Goal: Information Seeking & Learning: Check status

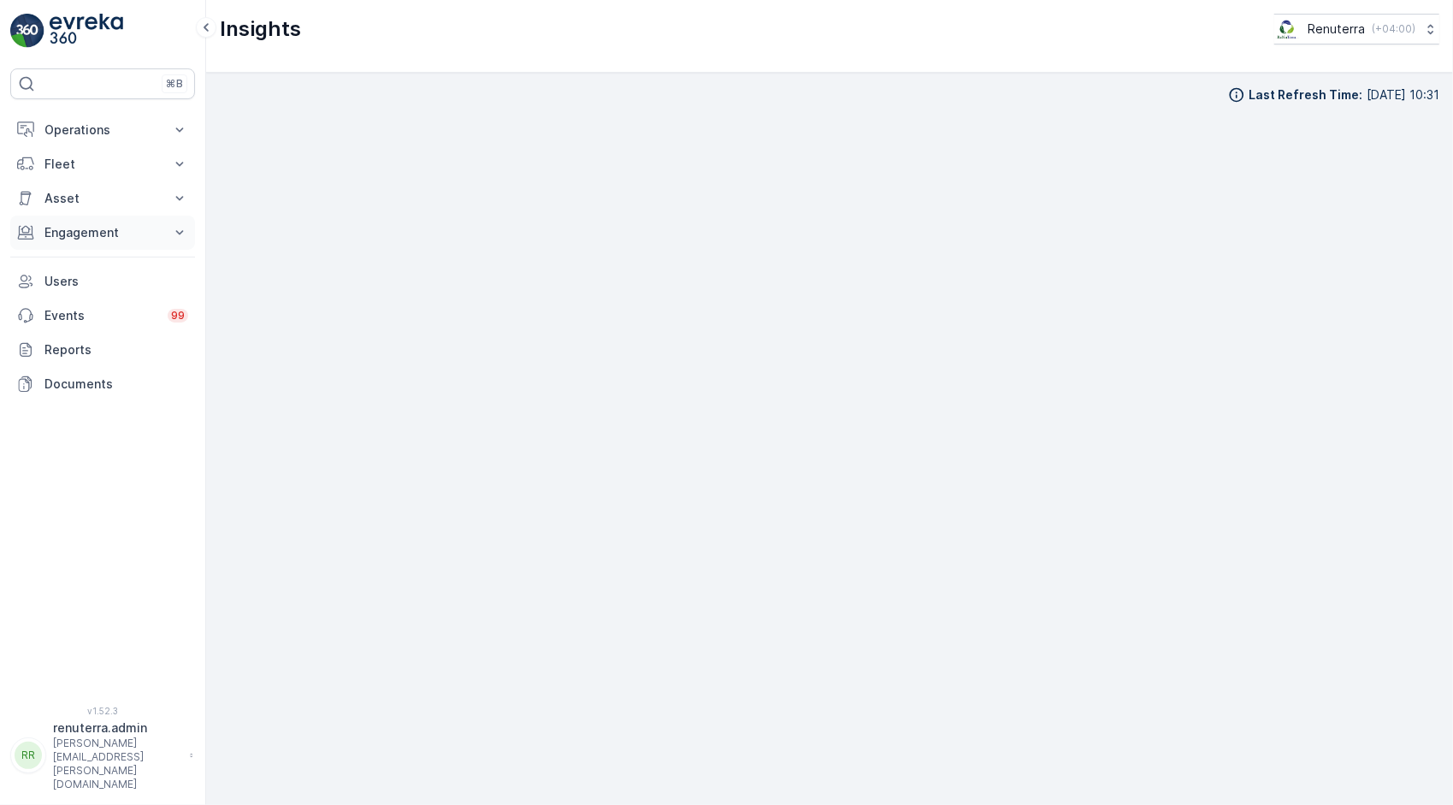
click at [105, 216] on button "Engagement" at bounding box center [102, 233] width 185 height 34
click at [96, 255] on link "Insights" at bounding box center [116, 262] width 158 height 24
click at [90, 337] on p "Service Points" at bounding box center [85, 333] width 83 height 17
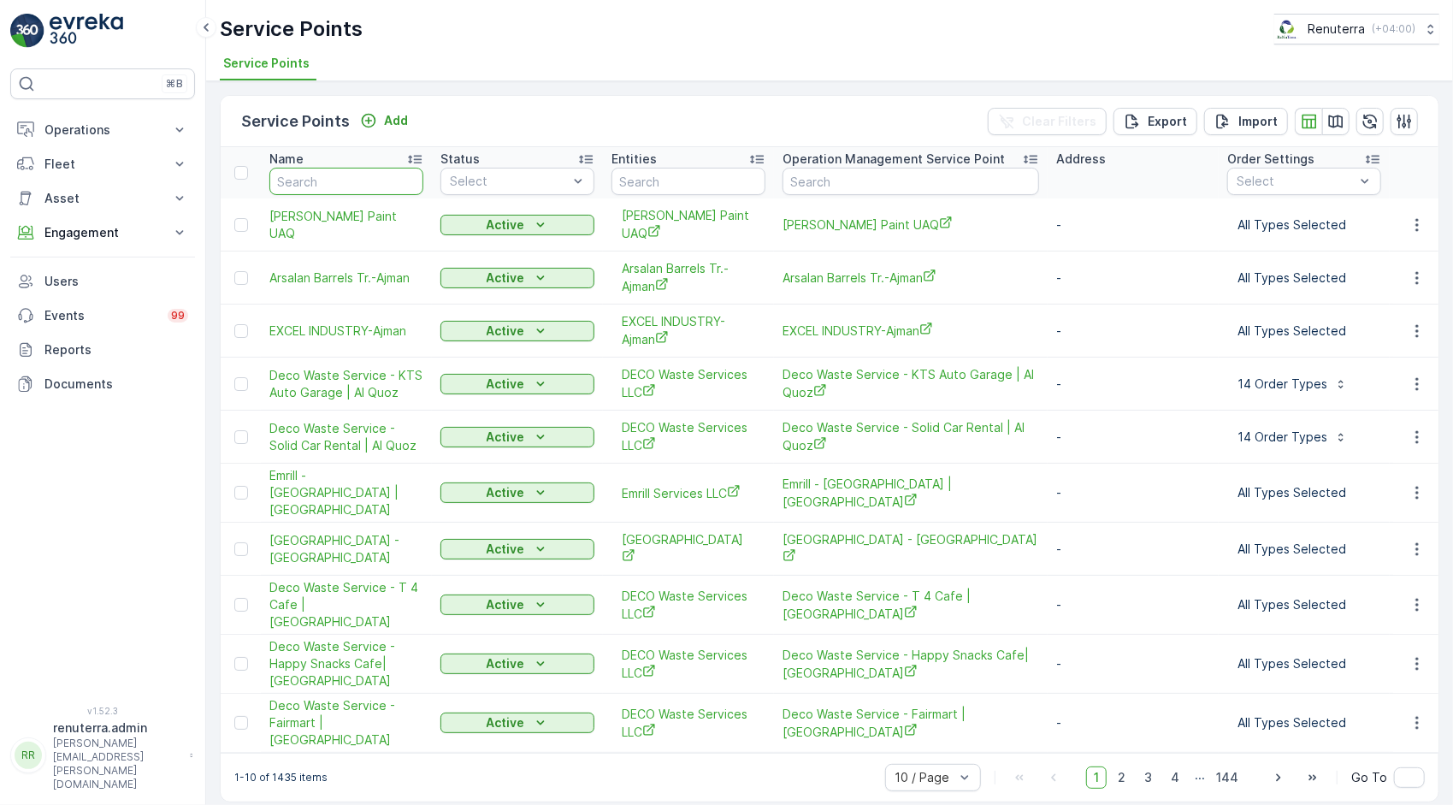
click at [320, 180] on input "text" at bounding box center [346, 181] width 154 height 27
type input "yes full"
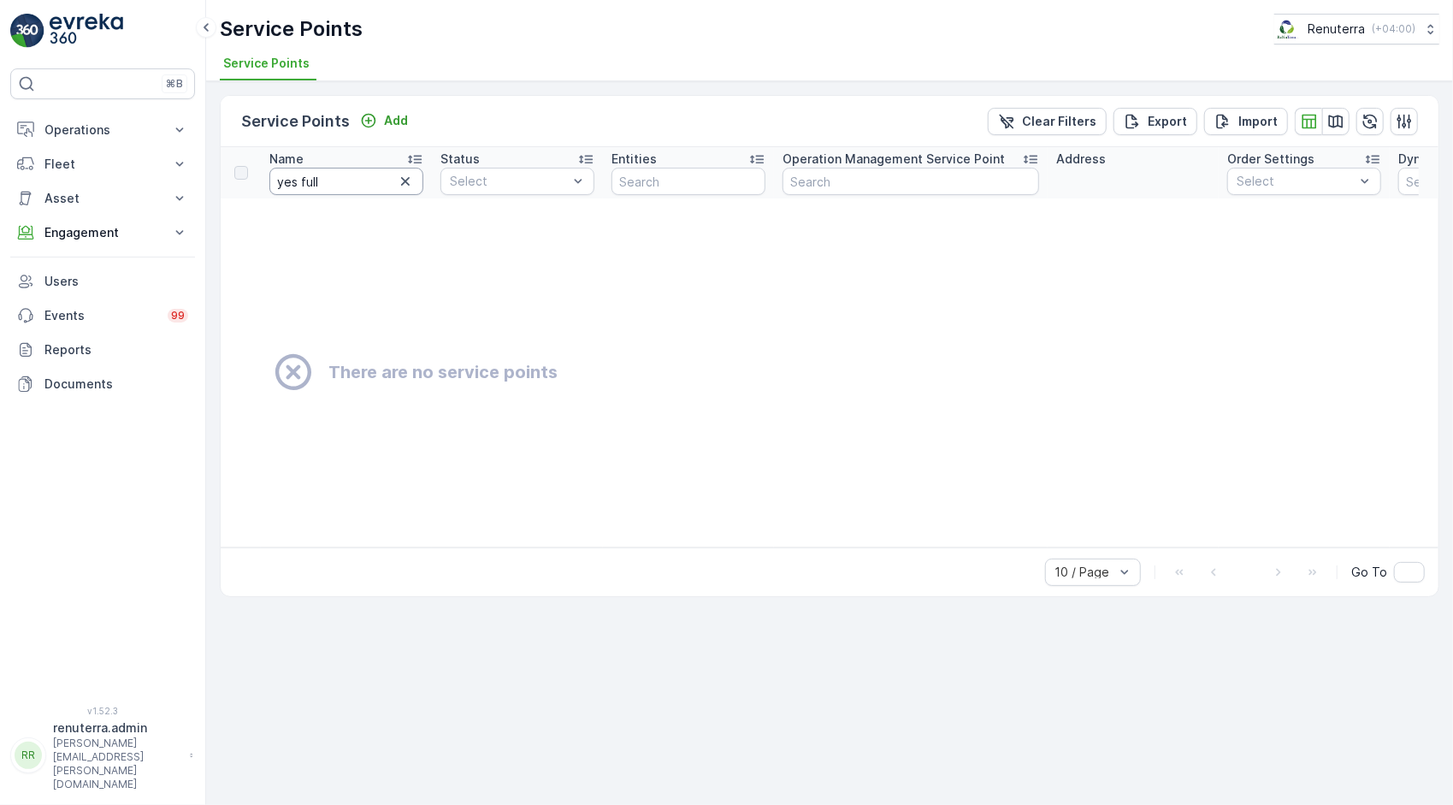
click at [300, 180] on input "yes full" at bounding box center [346, 181] width 154 height 27
type input "yesfull"
click at [408, 189] on button "button" at bounding box center [405, 181] width 21 height 21
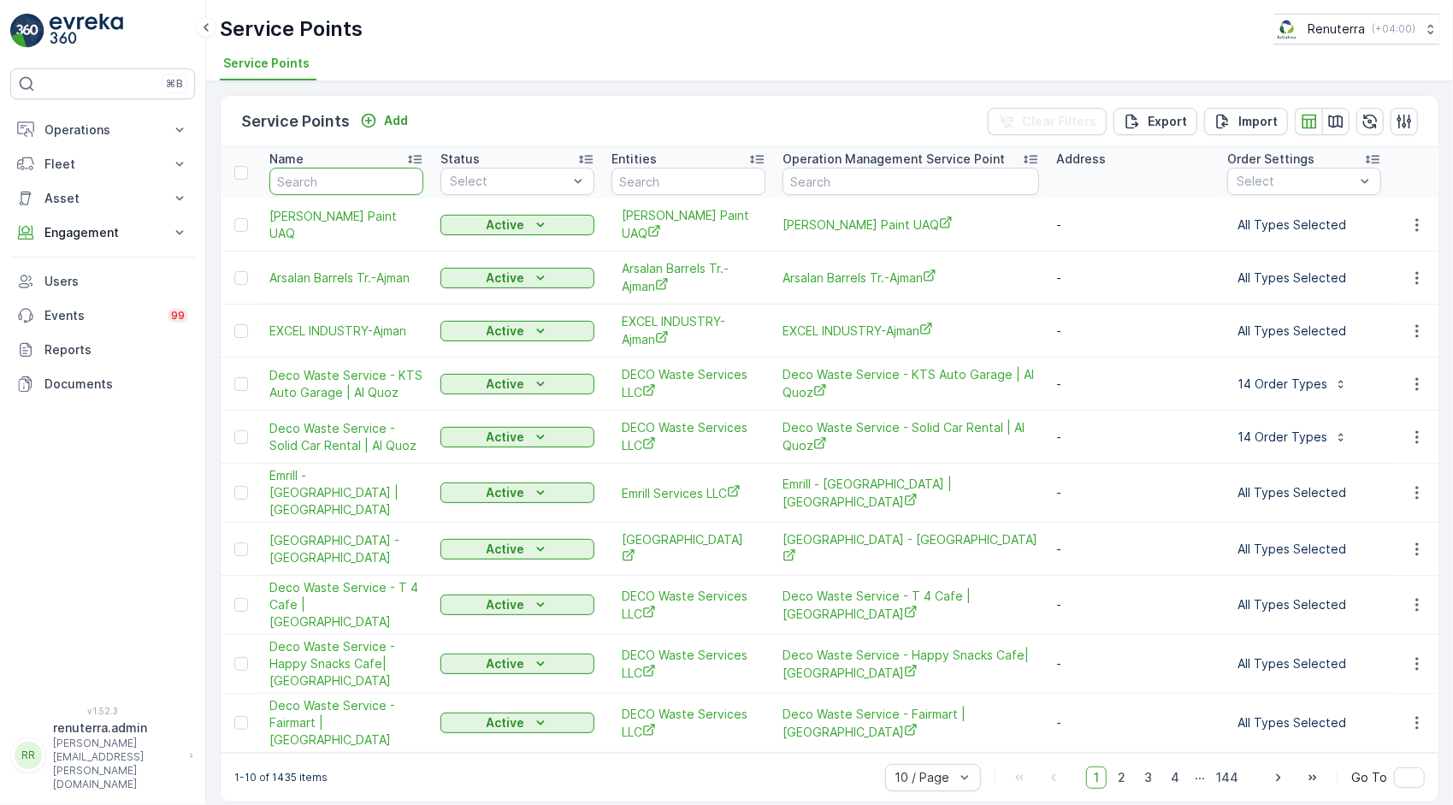
click at [370, 187] on input "text" at bounding box center [346, 181] width 154 height 27
type input "yes"
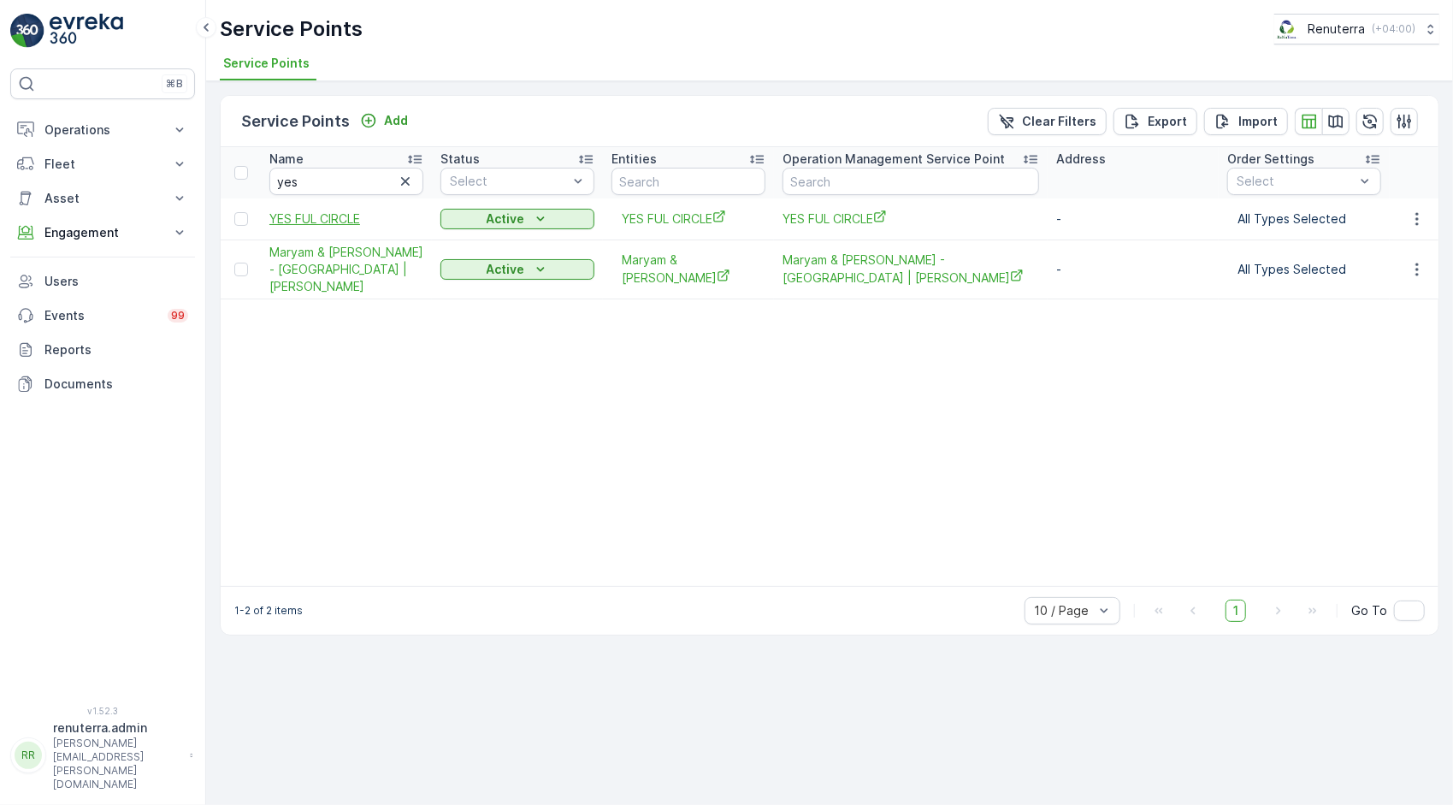
click at [327, 217] on span "YES FUL CIRCLE" at bounding box center [346, 218] width 154 height 17
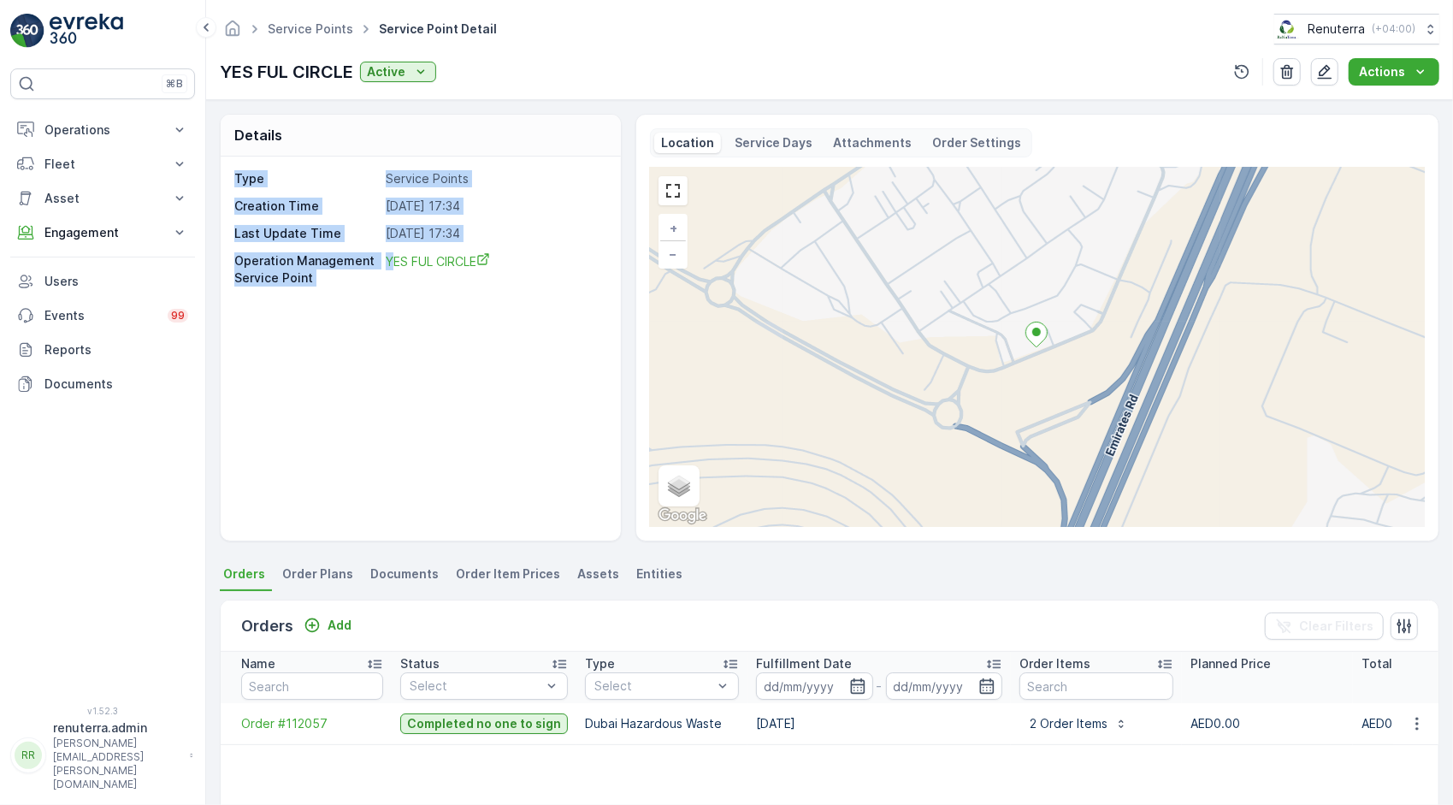
drag, startPoint x: 395, startPoint y: 308, endPoint x: 210, endPoint y: 176, distance: 226.9
click at [210, 176] on div "Details Type Service Points Creation Time [DATE] 17:34 Last Update Time [DATE] …" at bounding box center [829, 452] width 1247 height 705
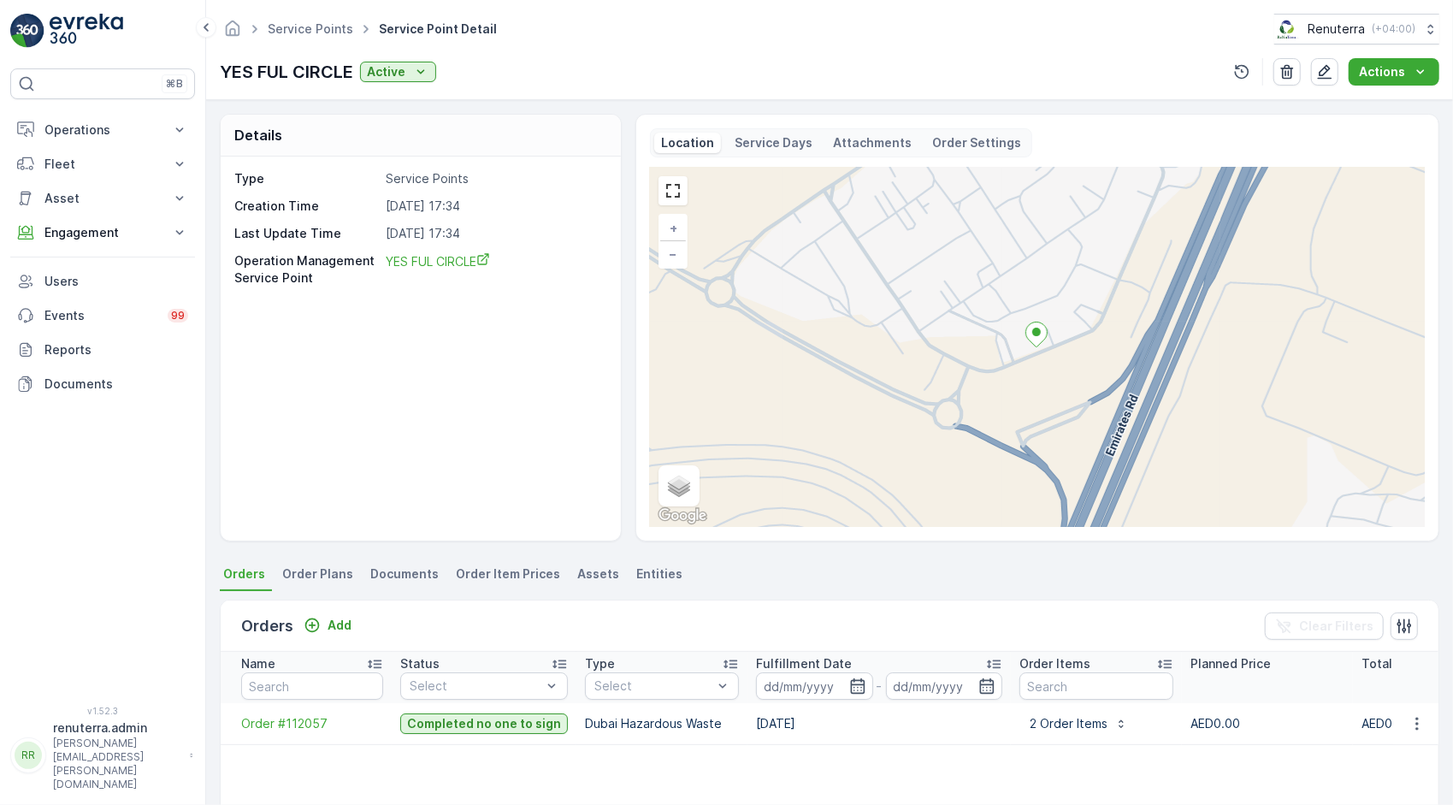
click at [498, 363] on div "Type Service Points Creation Time [DATE] 17:34 Last Update Time [DATE] 17:34 Op…" at bounding box center [421, 349] width 400 height 384
click at [308, 718] on span "Order #112057" at bounding box center [312, 723] width 142 height 17
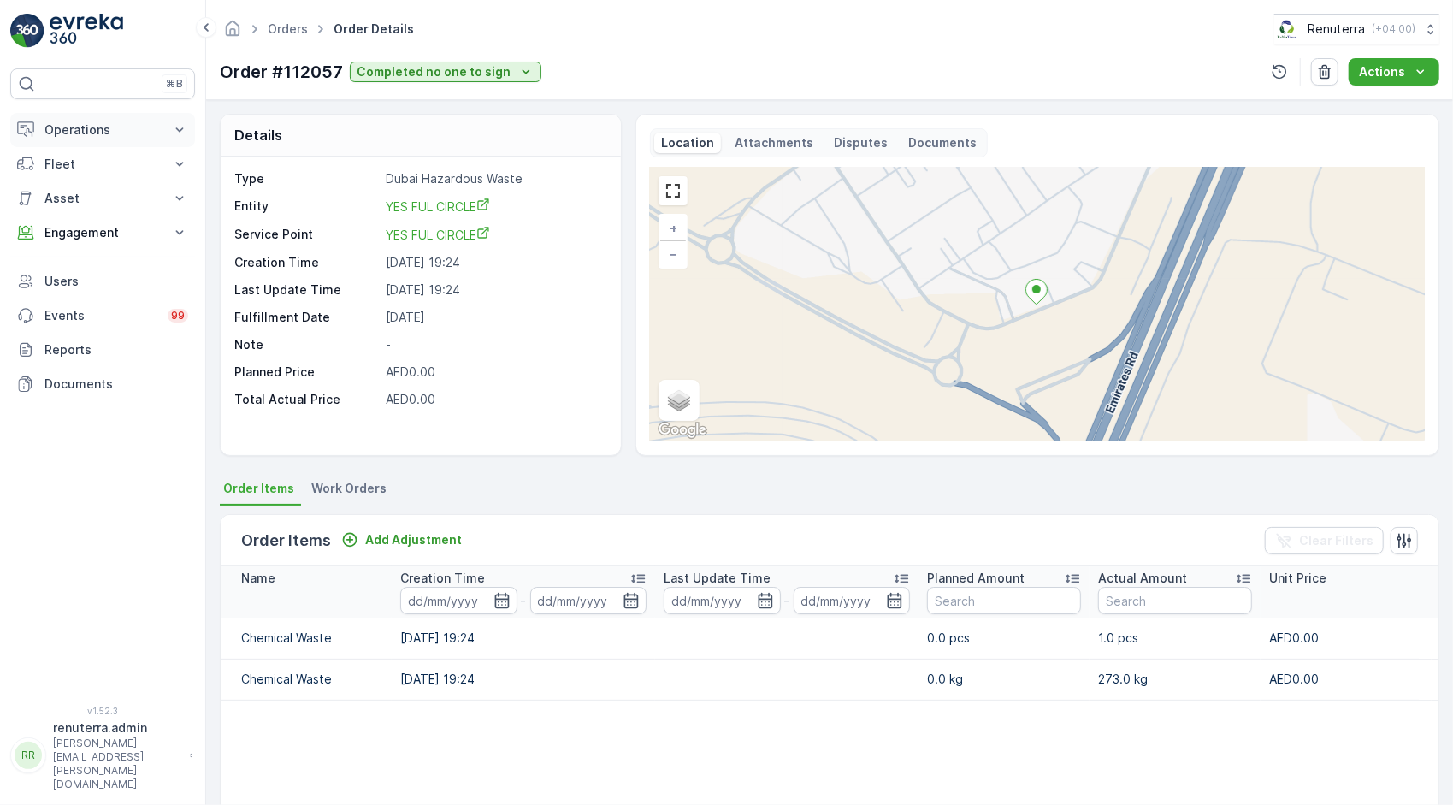
click at [153, 125] on p "Operations" at bounding box center [102, 129] width 116 height 17
click at [133, 158] on link "Insights" at bounding box center [116, 159] width 158 height 24
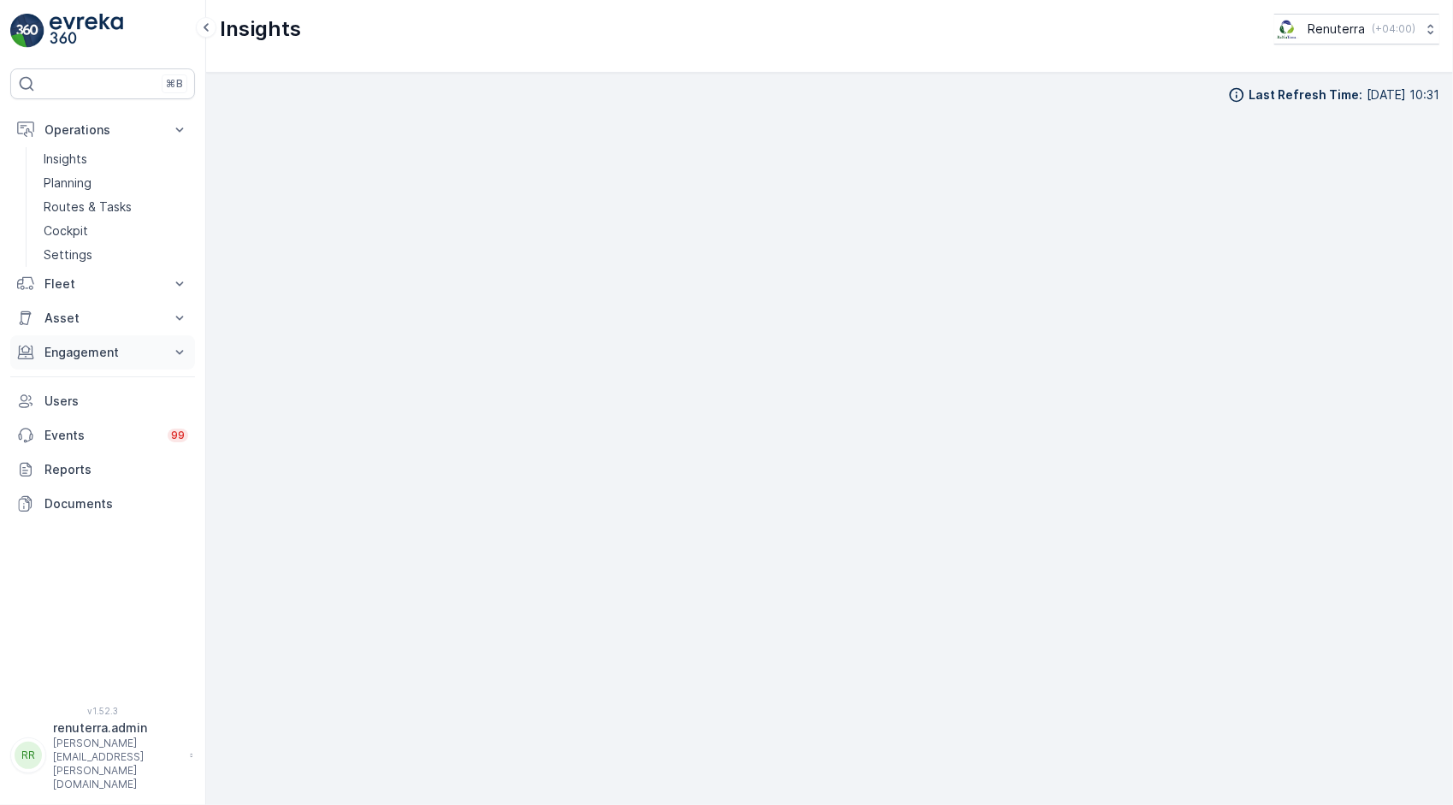
click at [120, 356] on p "Engagement" at bounding box center [102, 352] width 116 height 17
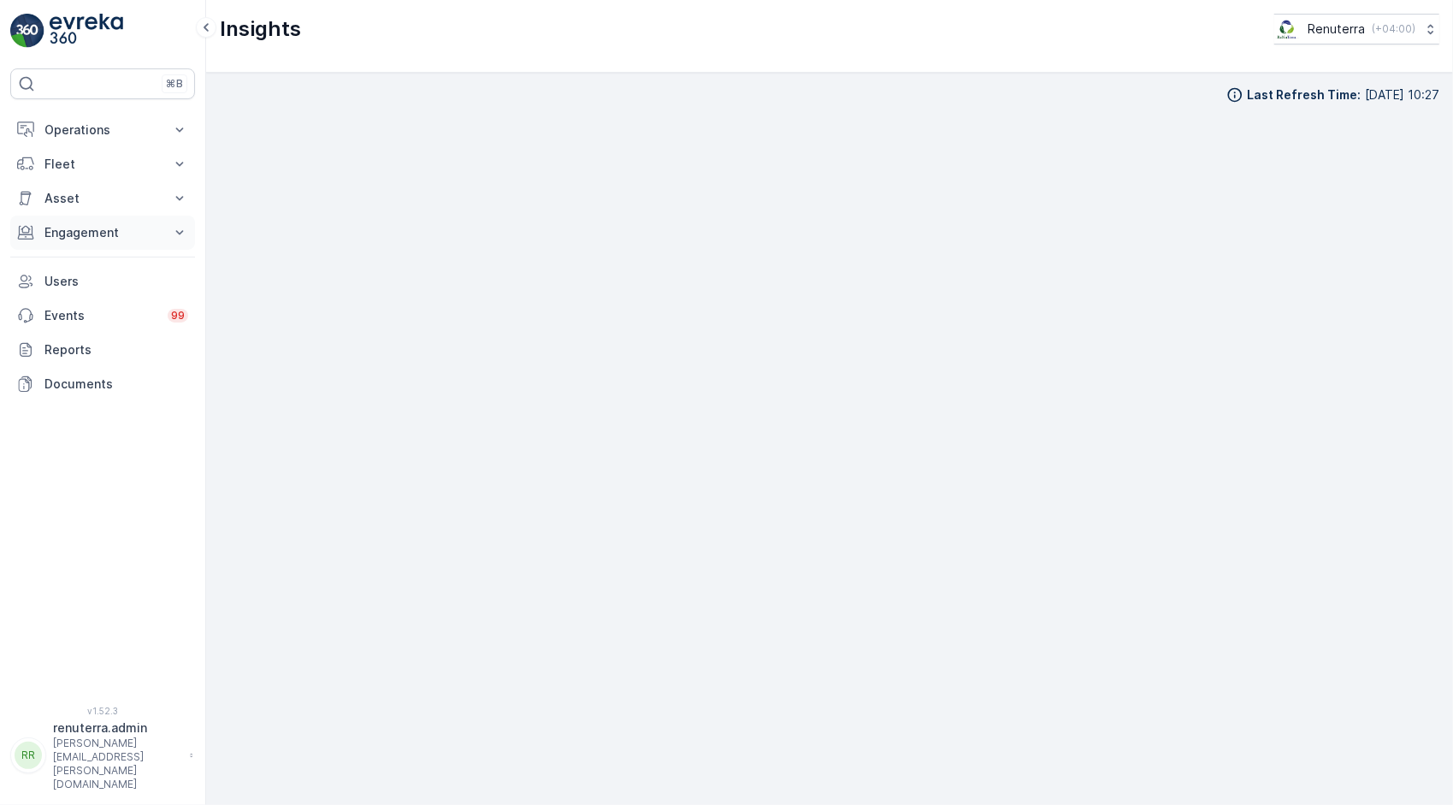
click at [99, 229] on p "Engagement" at bounding box center [102, 232] width 116 height 17
click at [92, 322] on link "Service Points" at bounding box center [116, 334] width 158 height 24
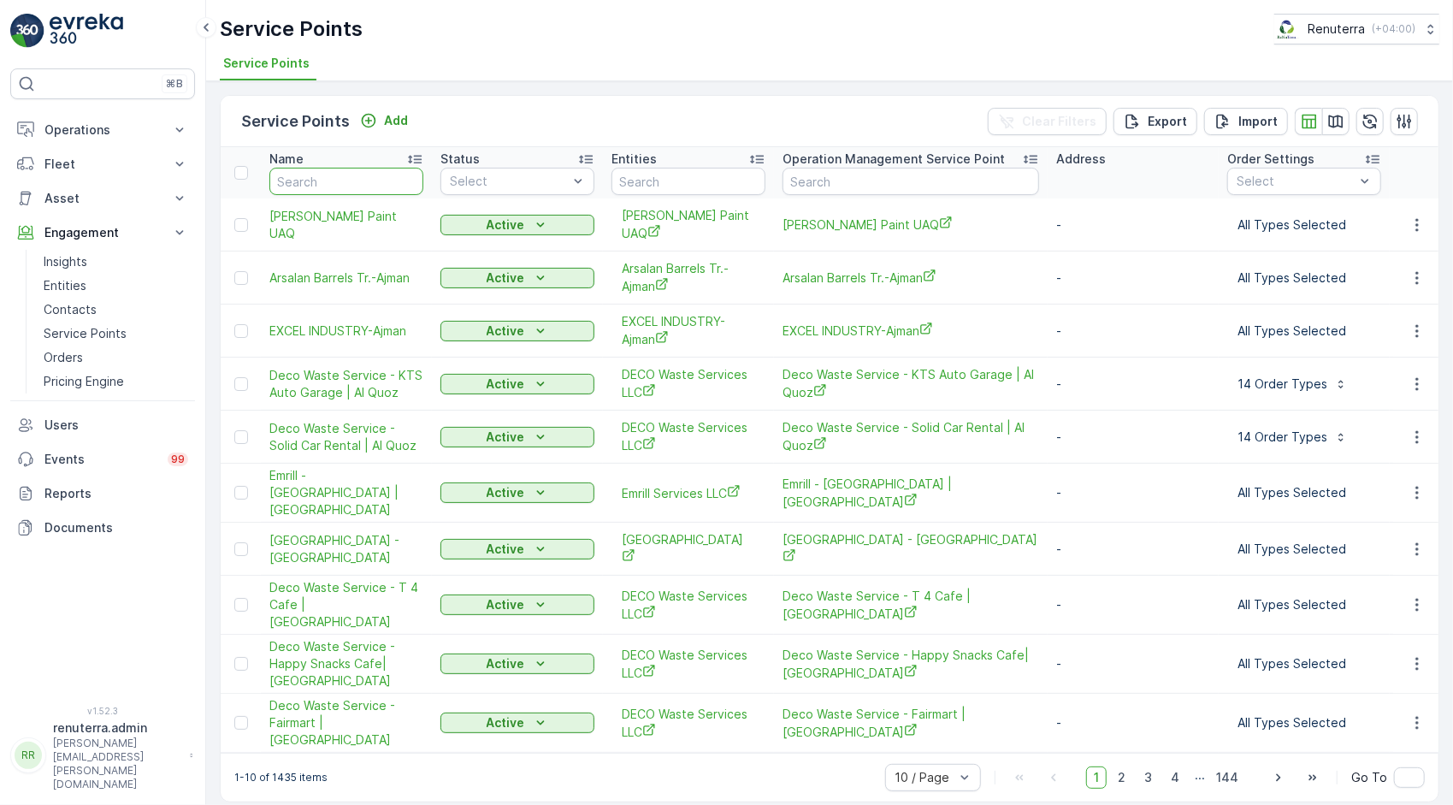
click at [304, 174] on input "text" at bounding box center [346, 181] width 154 height 27
type input "emril"
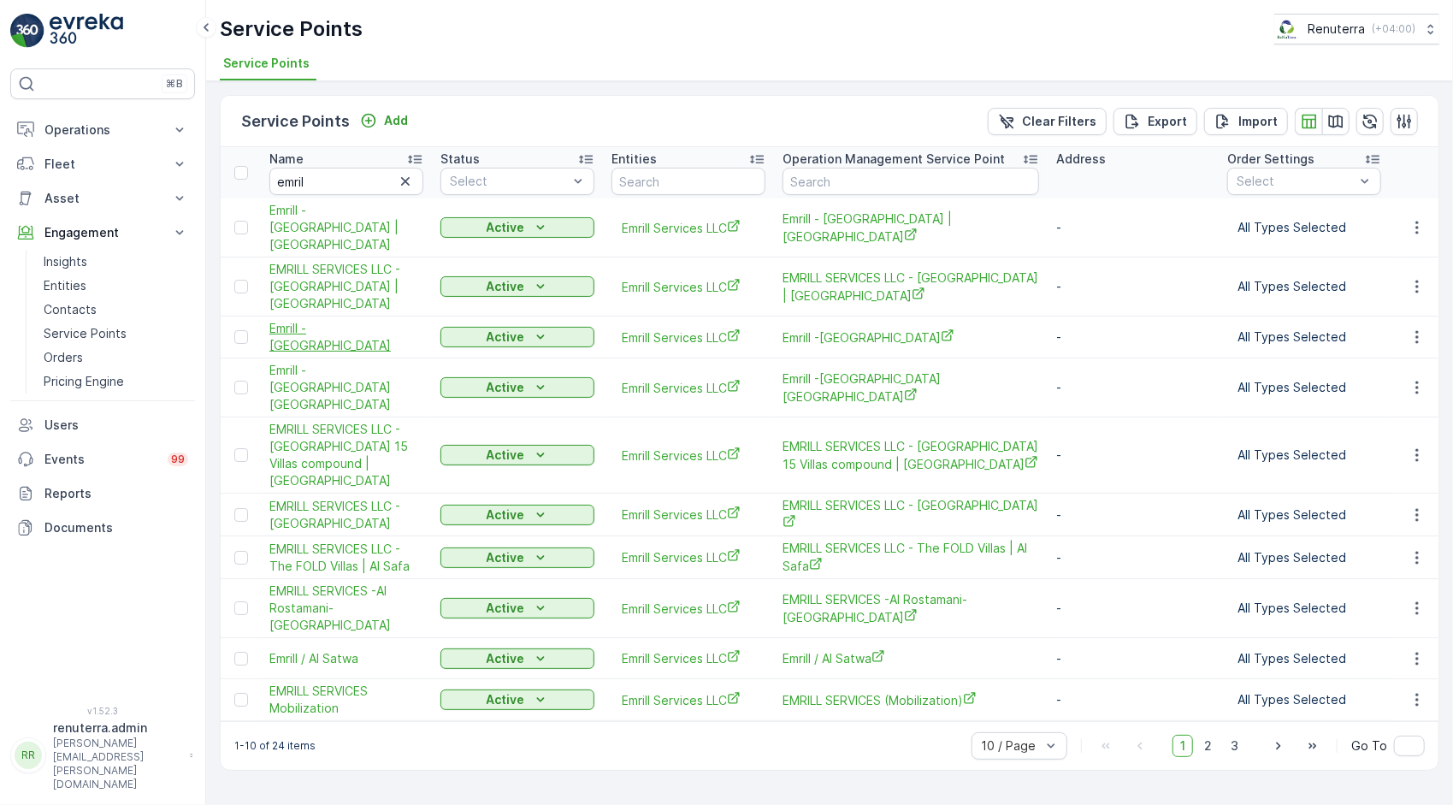
click at [369, 334] on span "Emrill -Yansoon Buildings" at bounding box center [346, 337] width 154 height 34
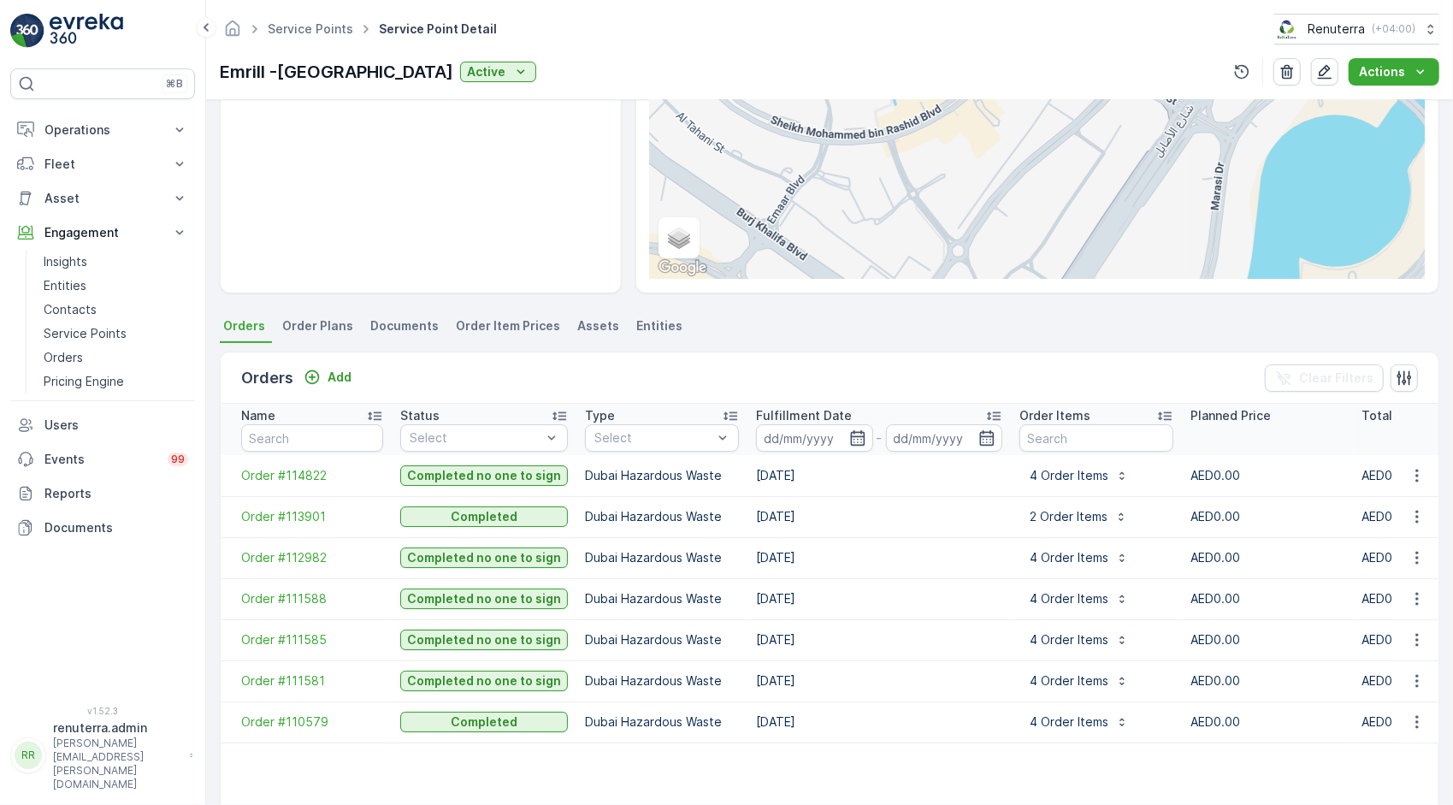
scroll to position [349, 0]
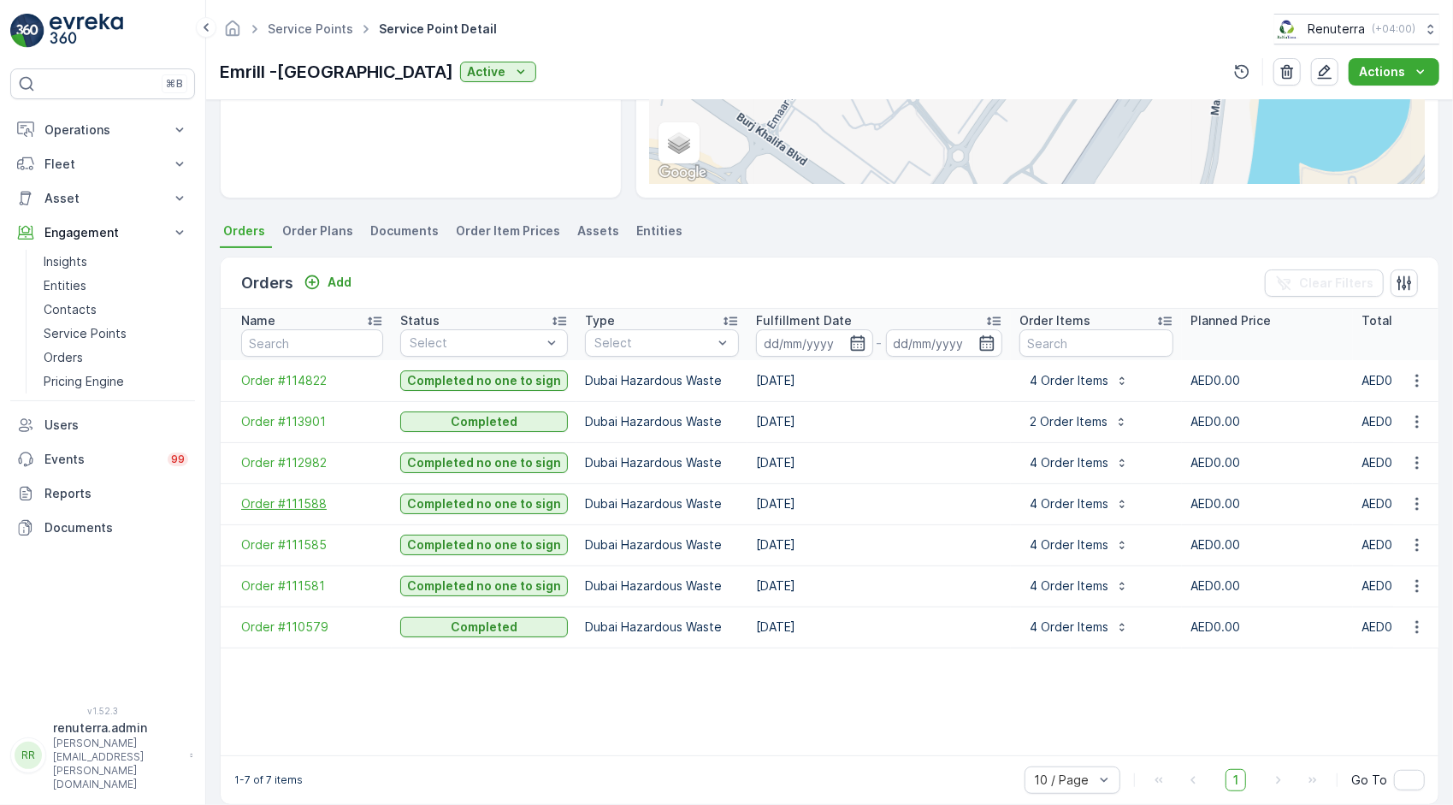
click at [298, 496] on span "Order #111588" at bounding box center [312, 503] width 142 height 17
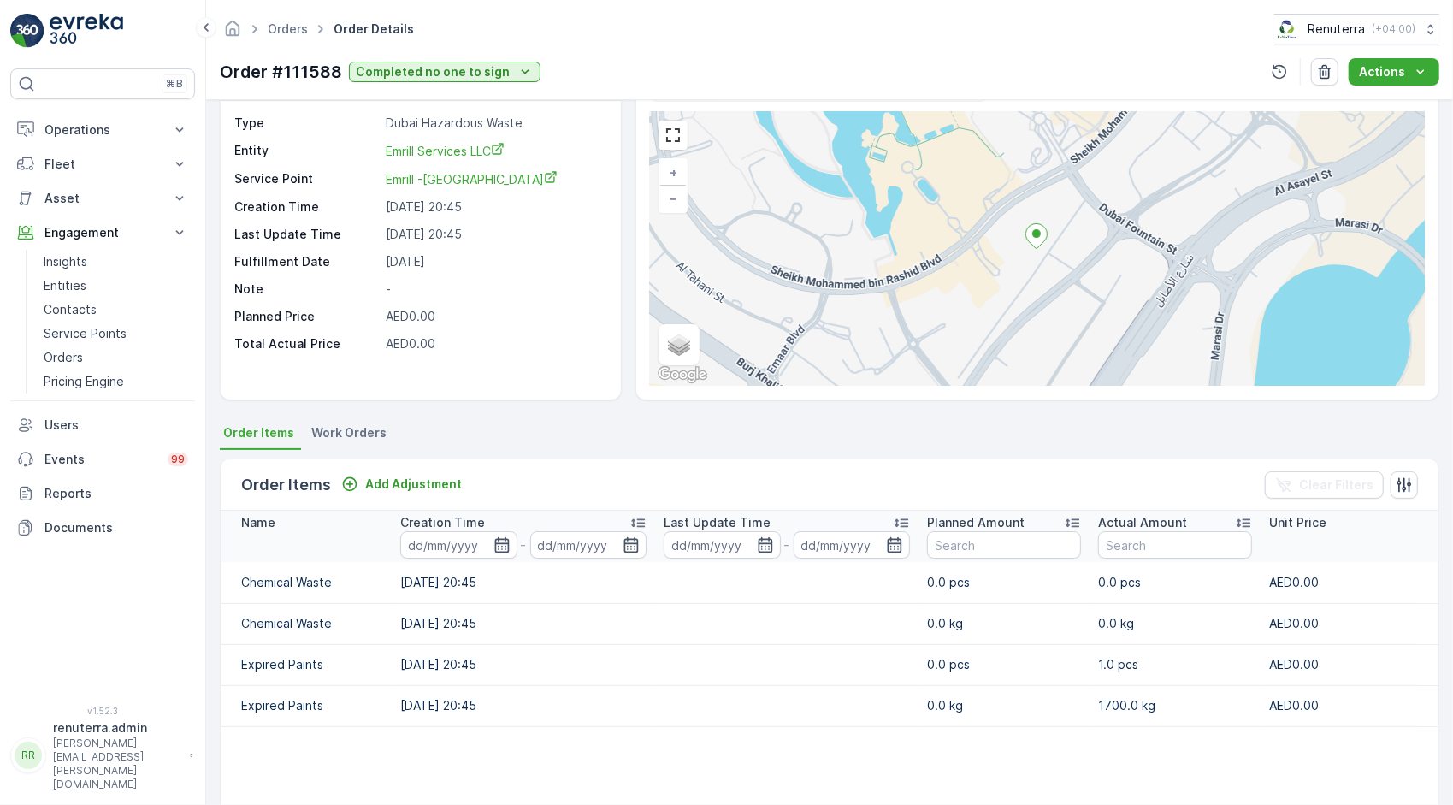
scroll to position [56, 0]
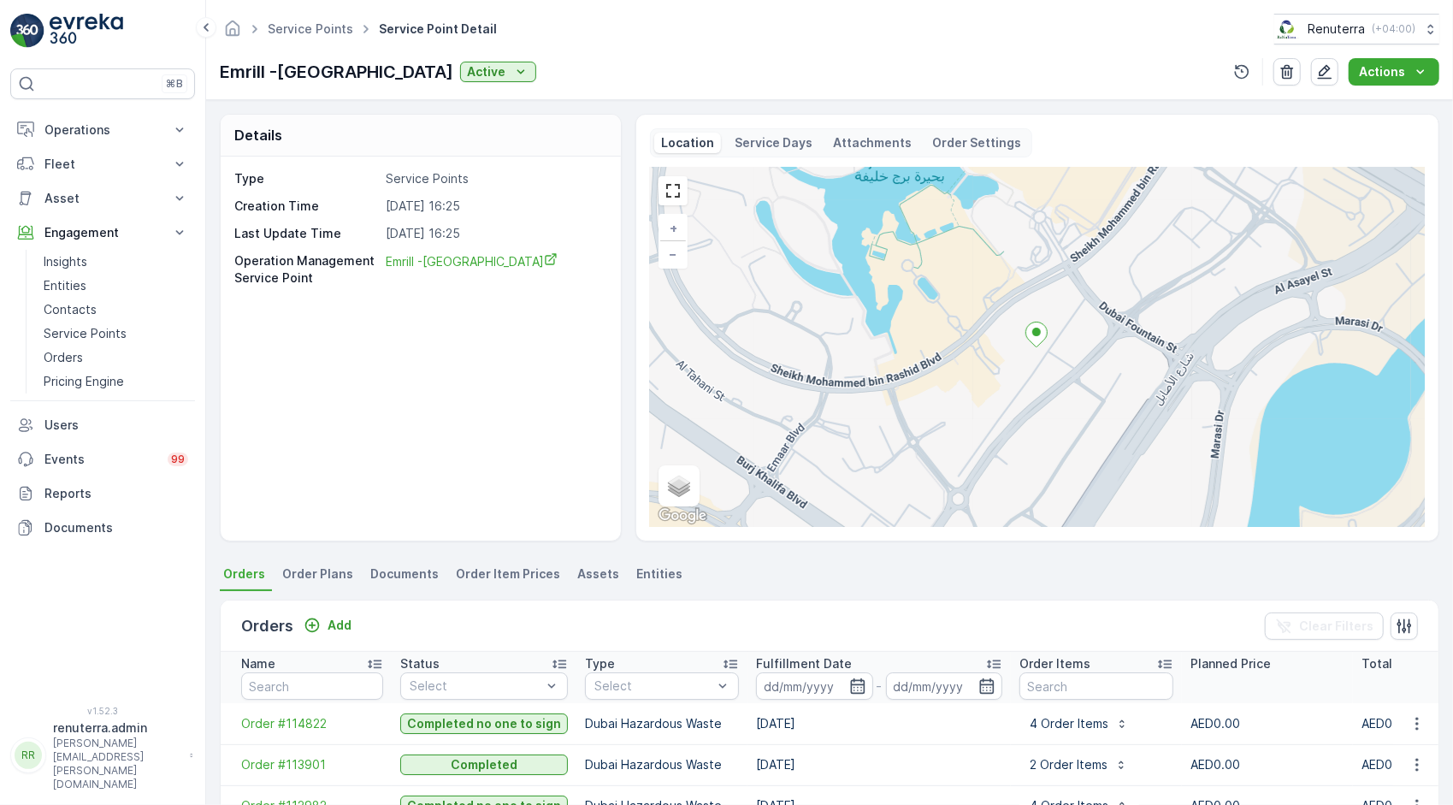
scroll to position [349, 0]
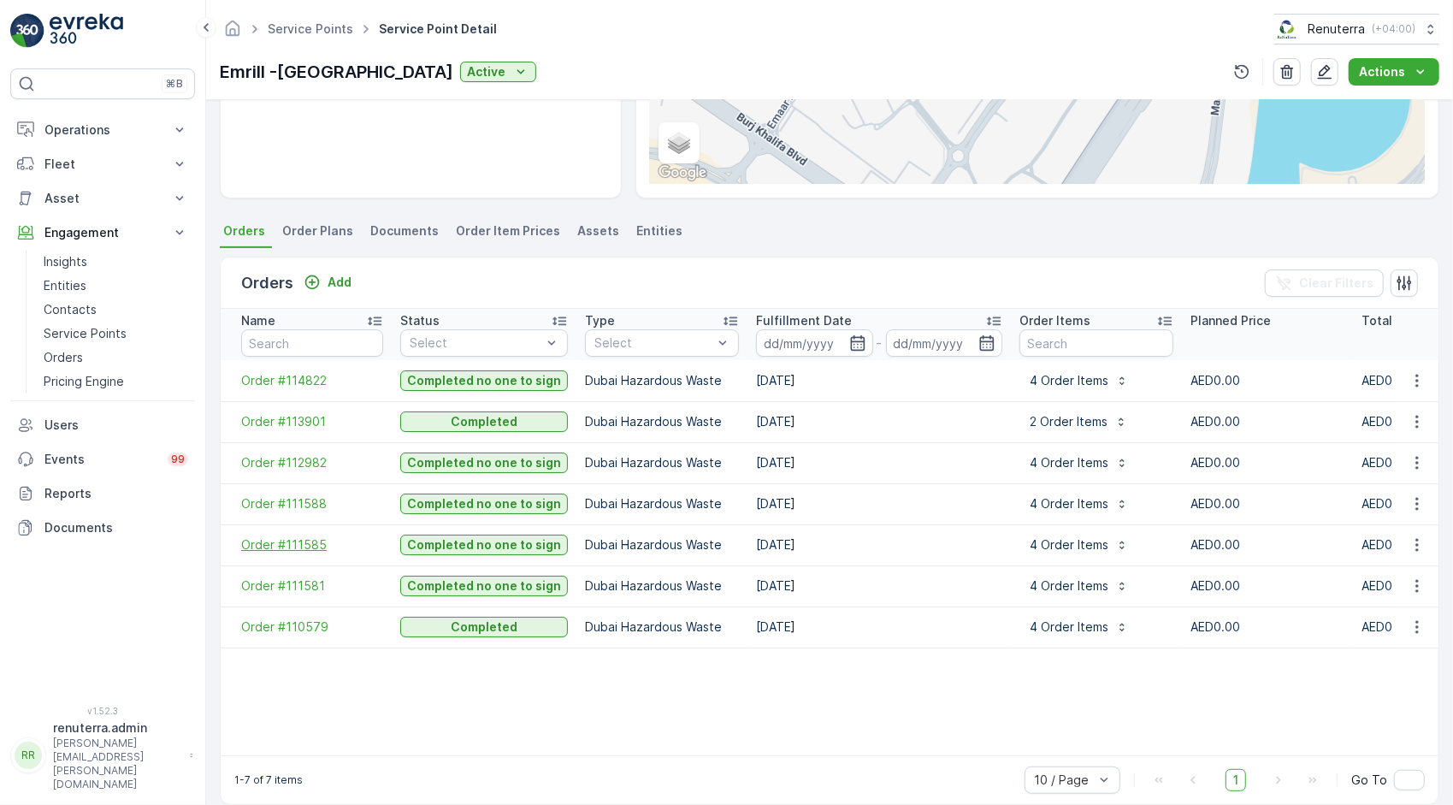
click at [277, 536] on span "Order #111585" at bounding box center [312, 544] width 142 height 17
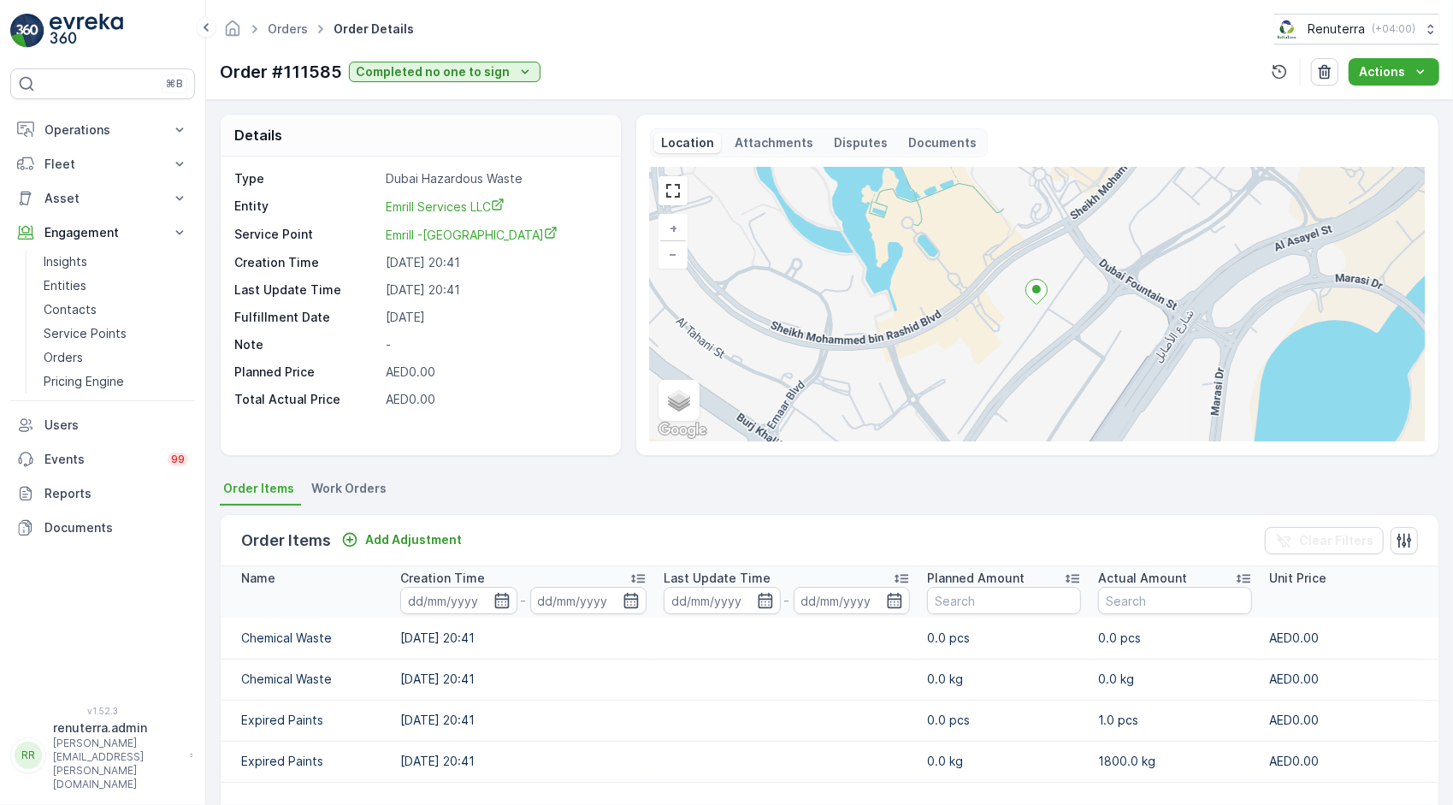
scroll to position [270, 0]
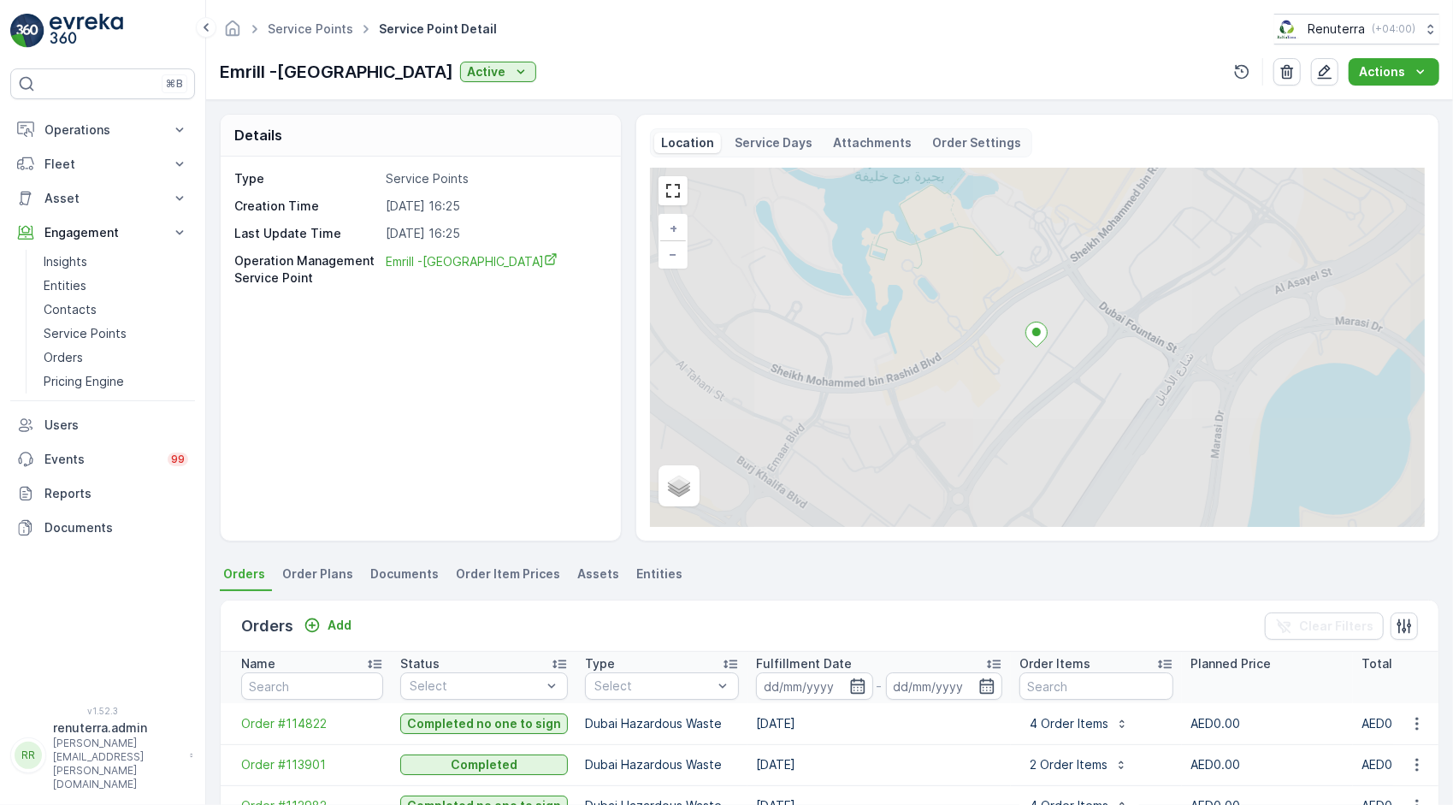
scroll to position [349, 0]
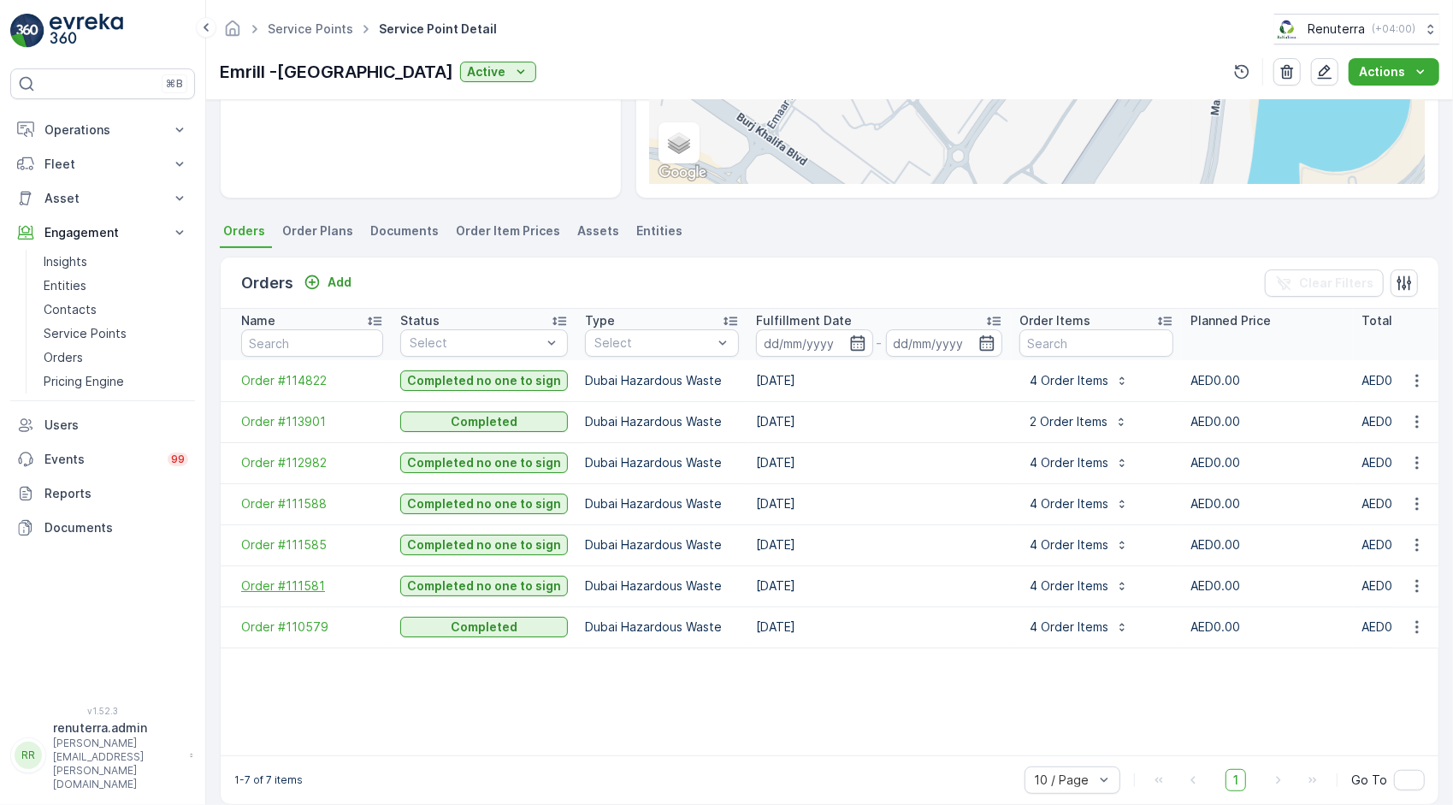
click at [294, 577] on span "Order #111581" at bounding box center [312, 585] width 142 height 17
